Goal: Go to known website: Access a specific website the user already knows

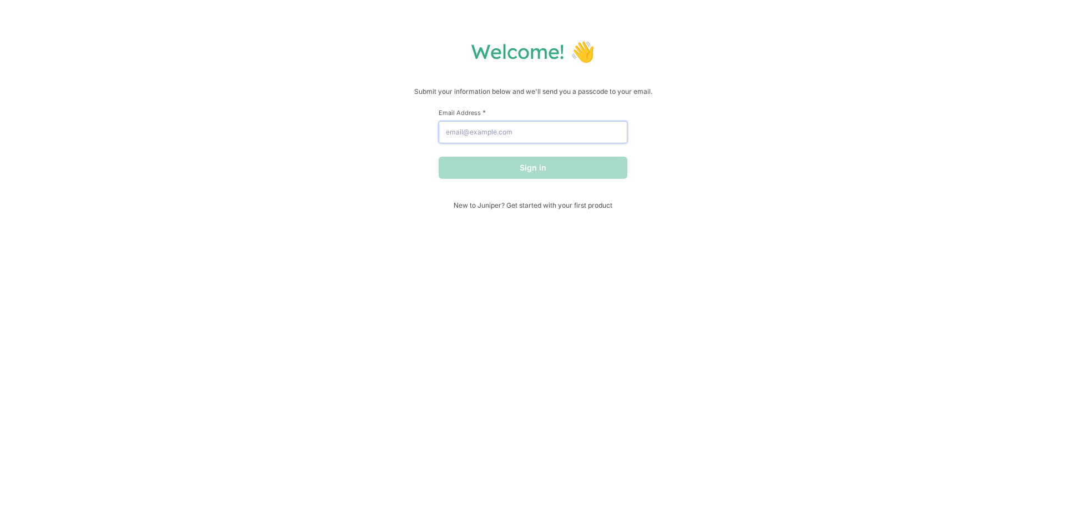
click at [486, 134] on input "Email Address *" at bounding box center [533, 132] width 189 height 22
type input "[EMAIL_ADDRESS][DOMAIN_NAME]"
click at [497, 166] on button "Sign in" at bounding box center [533, 168] width 189 height 22
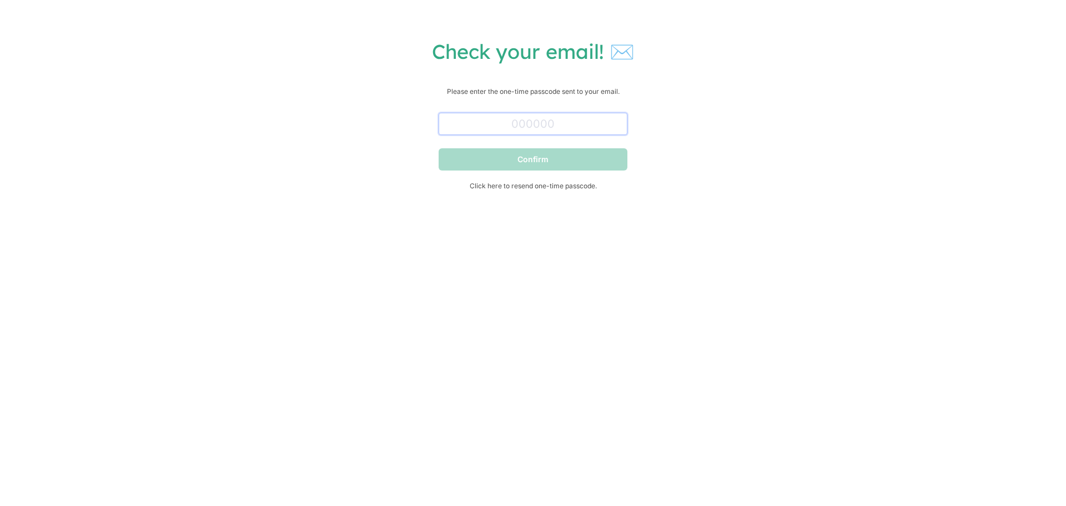
click at [463, 120] on input "text" at bounding box center [533, 124] width 189 height 22
paste input "338318"
type input "338318"
click at [538, 158] on button "Confirm" at bounding box center [533, 159] width 189 height 22
